Goal: Task Accomplishment & Management: Use online tool/utility

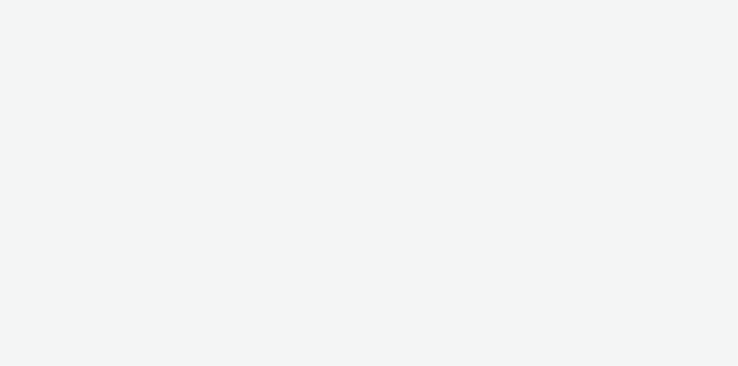
select select "79162ed7-0017-4339-93b0-3399b708648f"
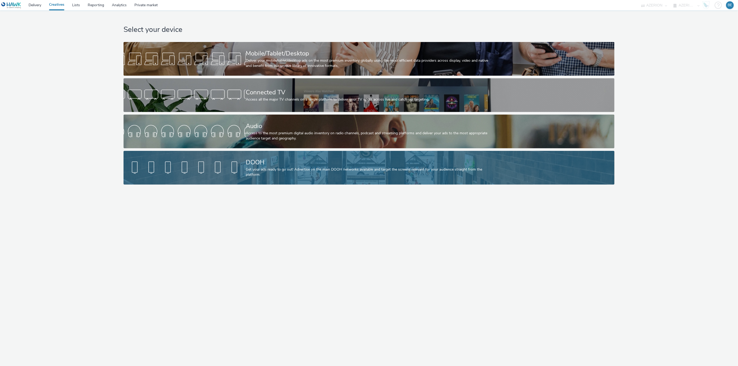
click at [274, 178] on div "DOOH Get your ads ready to go out! Advertise on the main DOOH networks availabl…" at bounding box center [368, 168] width 244 height 34
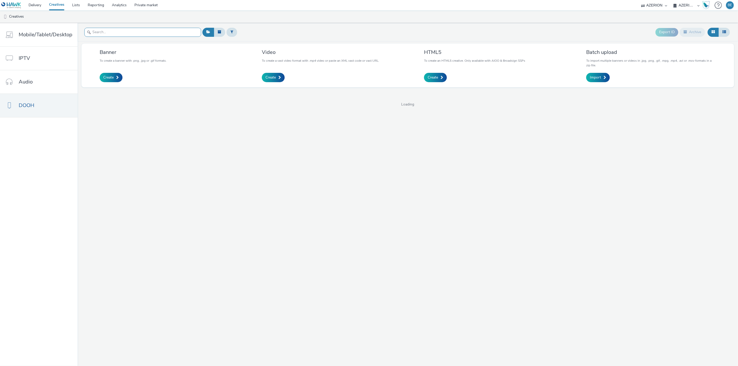
click at [117, 33] on input "text" at bounding box center [142, 32] width 117 height 9
paste input "LaJardinerieDuQuercyCahors | 1080x1920"
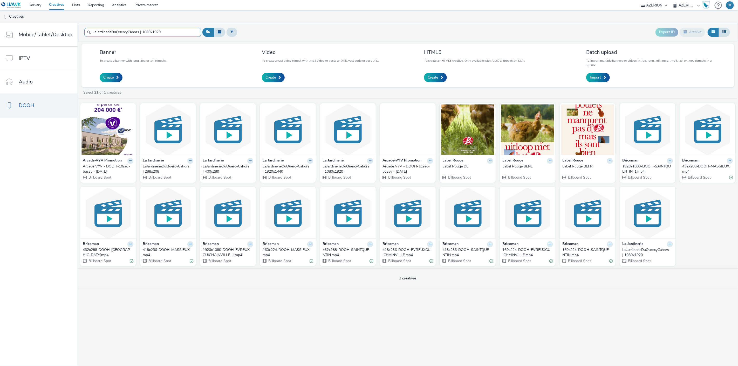
type input "LaJardinerieDuQuercyCahors | 1080x1920"
click at [336, 169] on div "LaJardinerieDuQuercyCahors | 1080x1920" at bounding box center [347, 169] width 49 height 11
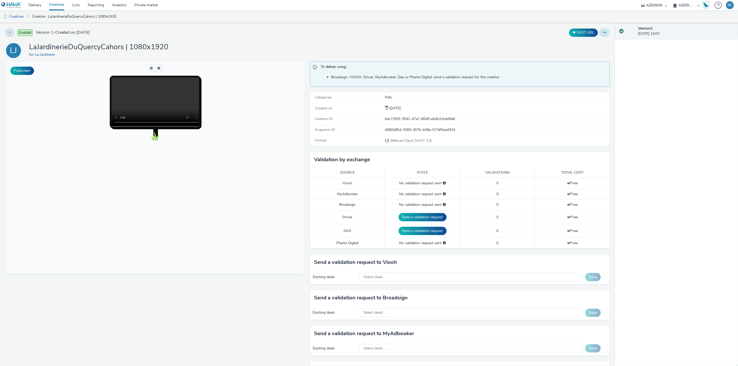
click at [599, 35] on button at bounding box center [604, 32] width 11 height 9
click at [582, 40] on link "Edit" at bounding box center [590, 43] width 39 height 10
